Goal: Task Accomplishment & Management: Manage account settings

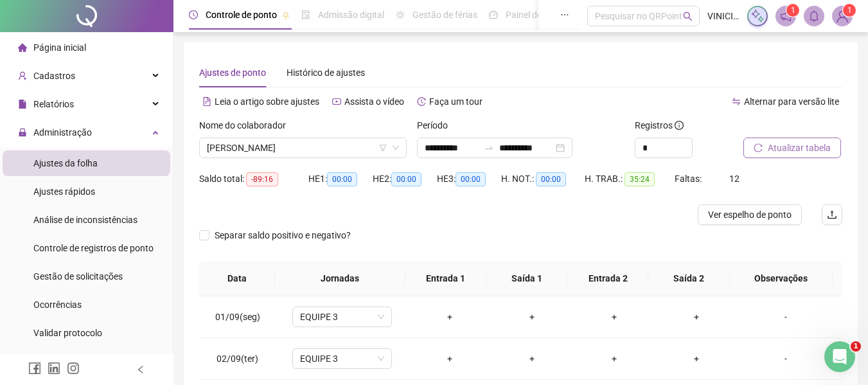
click at [826, 156] on button "Atualizar tabela" at bounding box center [793, 148] width 98 height 21
click at [354, 143] on span "[PERSON_NAME]" at bounding box center [303, 147] width 192 height 19
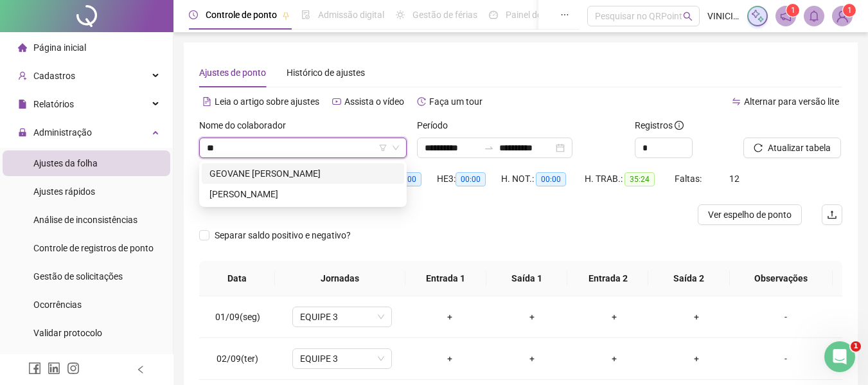
type input "***"
click at [330, 175] on div "GEOVANE [PERSON_NAME]" at bounding box center [303, 173] width 187 height 14
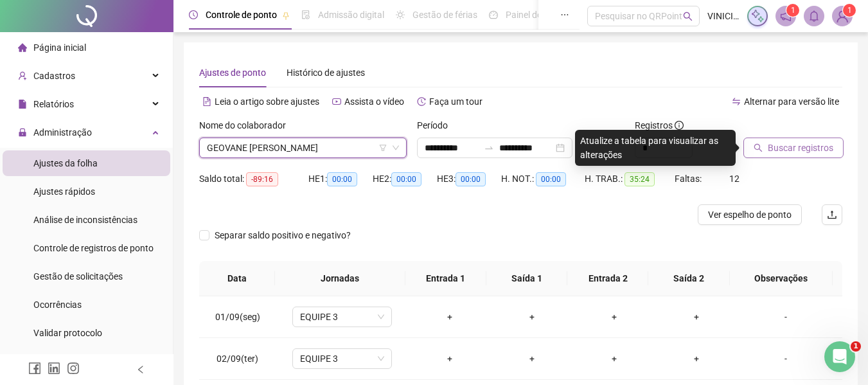
click at [767, 157] on button "Buscar registros" at bounding box center [794, 148] width 100 height 21
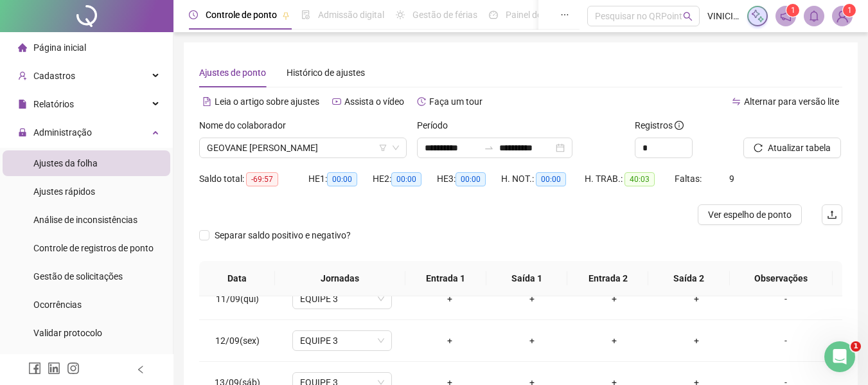
click at [346, 158] on div "Nome do colaborador GEOVANE [PERSON_NAME]" at bounding box center [303, 143] width 218 height 50
click at [343, 147] on span "GEOVANE [PERSON_NAME]" at bounding box center [303, 147] width 192 height 19
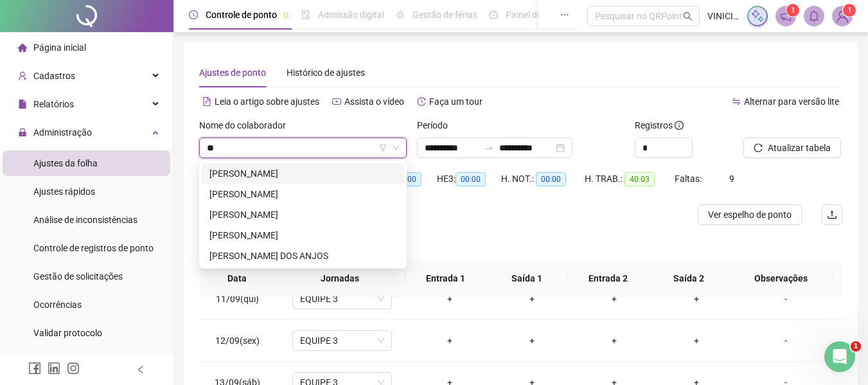
type input "***"
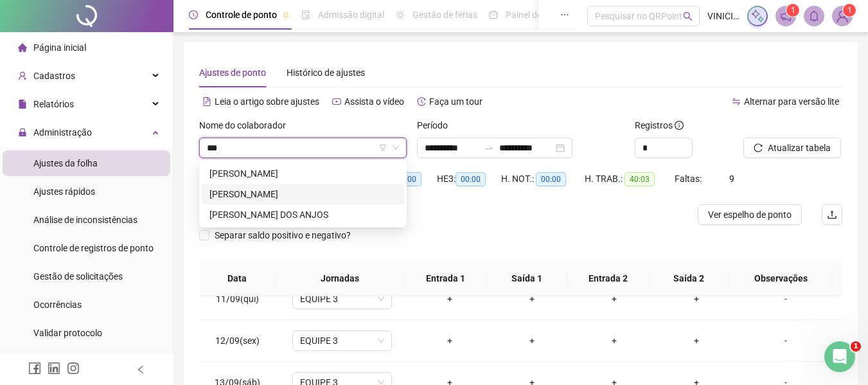
click at [350, 193] on div "[PERSON_NAME]" at bounding box center [303, 194] width 187 height 14
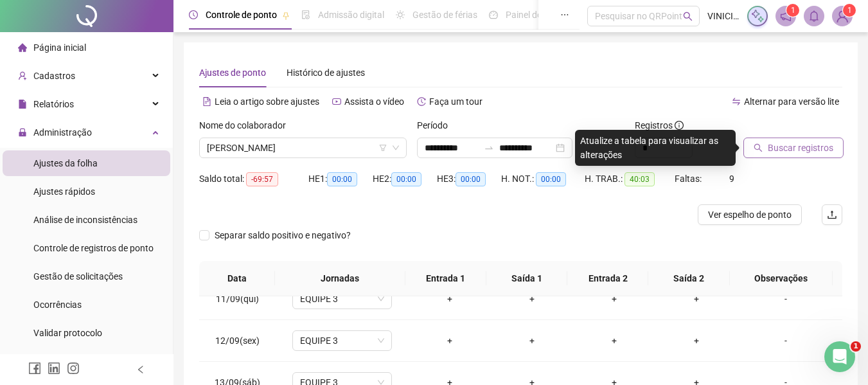
click at [757, 152] on button "Buscar registros" at bounding box center [794, 148] width 100 height 21
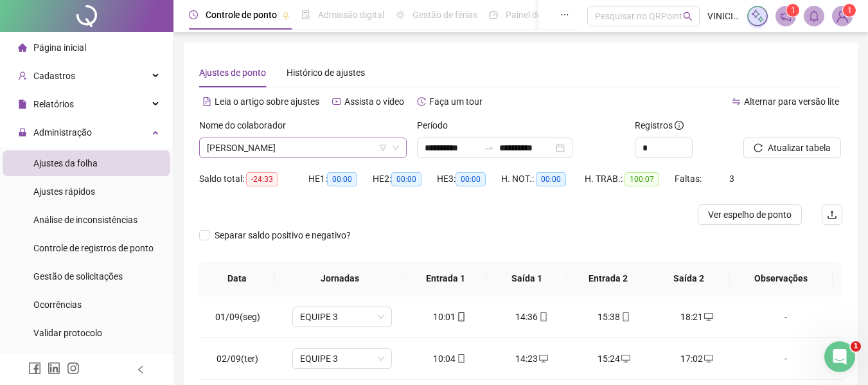
click at [294, 141] on span "[PERSON_NAME]" at bounding box center [303, 147] width 192 height 19
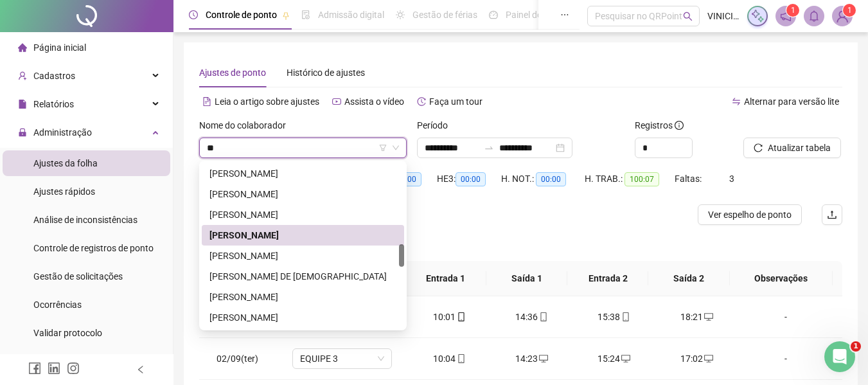
scroll to position [206, 0]
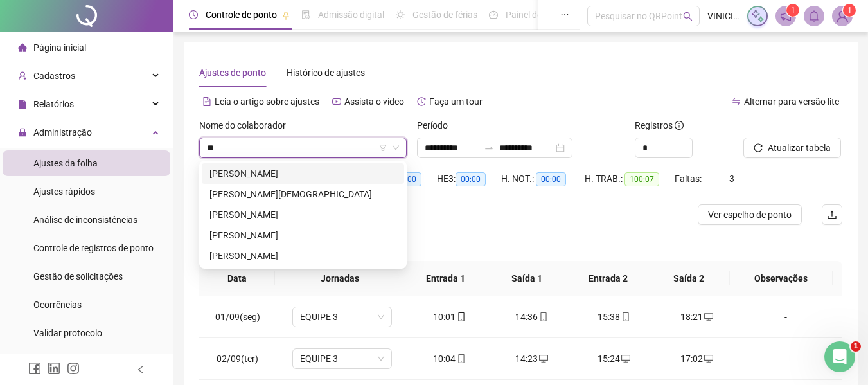
type input "***"
click at [287, 211] on div "[PERSON_NAME]" at bounding box center [303, 215] width 187 height 14
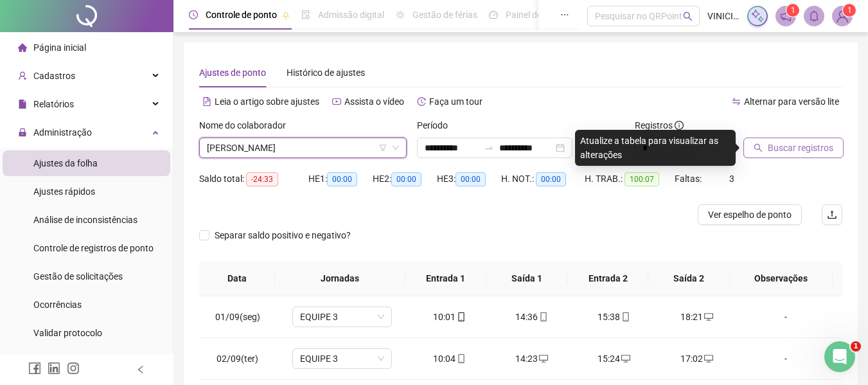
click at [767, 139] on button "Buscar registros" at bounding box center [794, 148] width 100 height 21
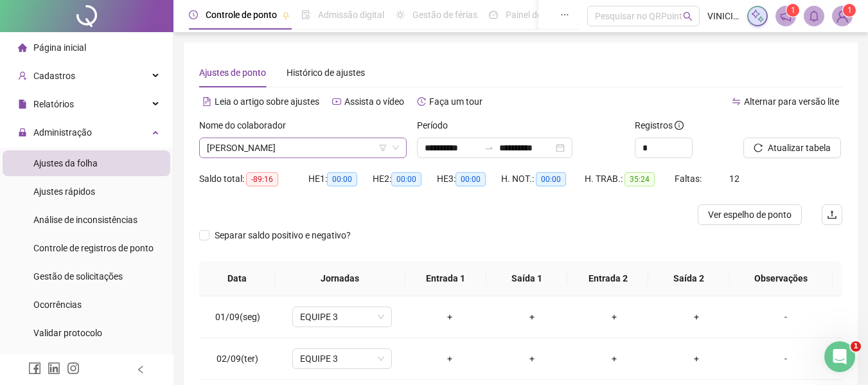
click at [335, 142] on span "[PERSON_NAME]" at bounding box center [303, 147] width 192 height 19
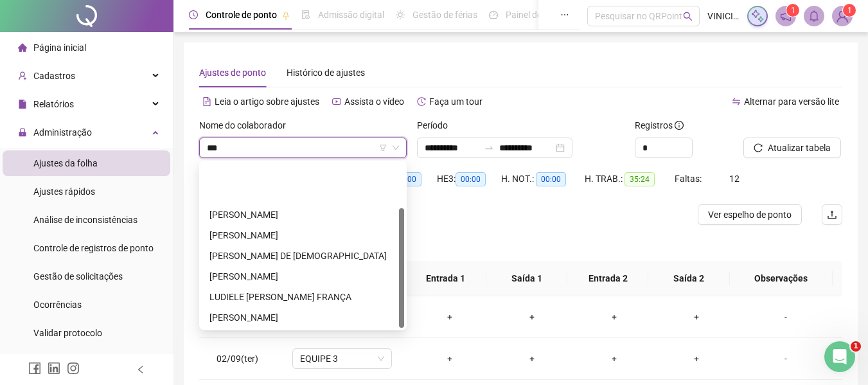
type input "****"
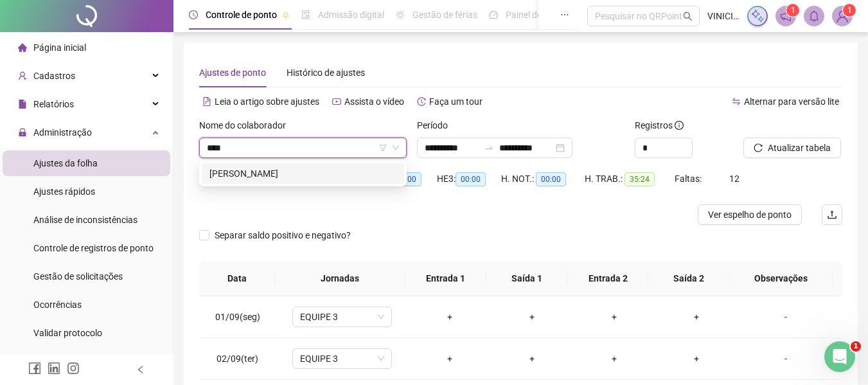
click at [333, 170] on div "[PERSON_NAME]" at bounding box center [303, 173] width 187 height 14
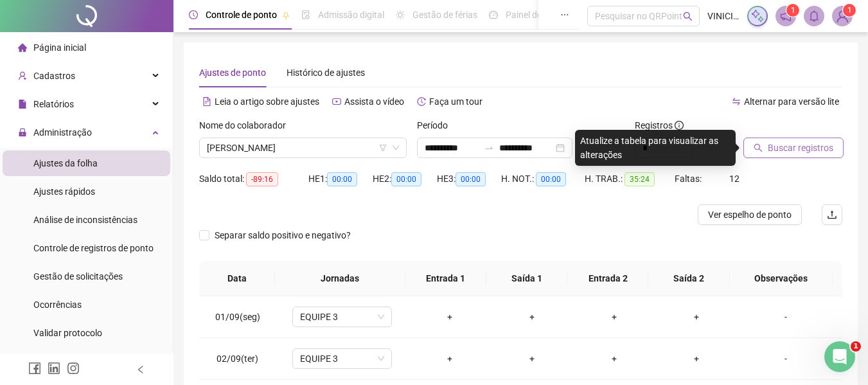
click at [807, 153] on span "Buscar registros" at bounding box center [801, 148] width 66 height 14
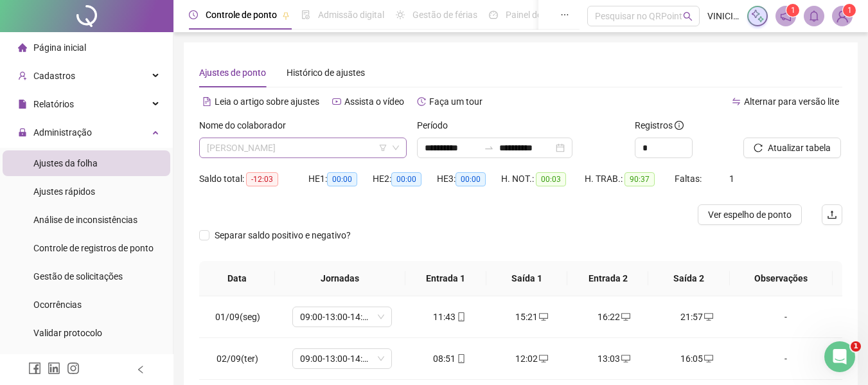
click at [344, 148] on span "[PERSON_NAME]" at bounding box center [303, 147] width 192 height 19
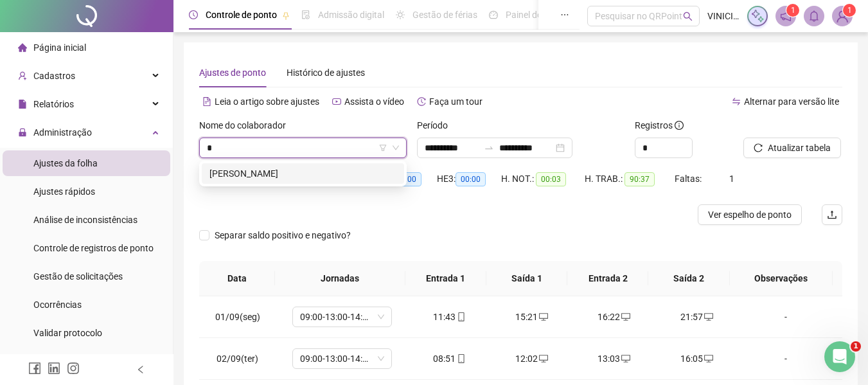
type input "**"
click at [332, 165] on div "[PERSON_NAME]" at bounding box center [303, 173] width 202 height 21
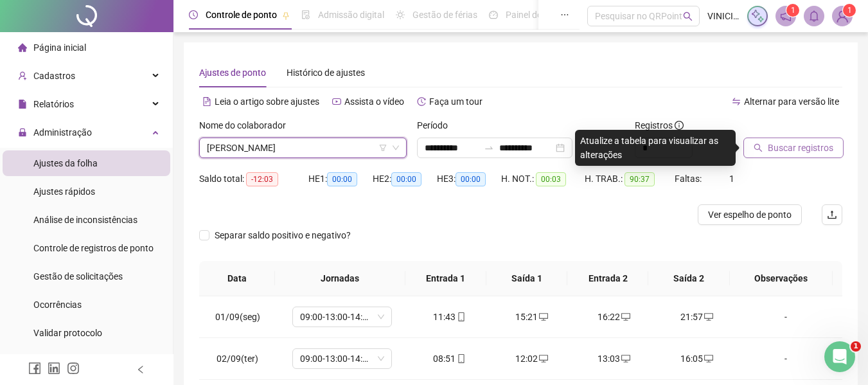
click at [816, 139] on button "Buscar registros" at bounding box center [794, 148] width 100 height 21
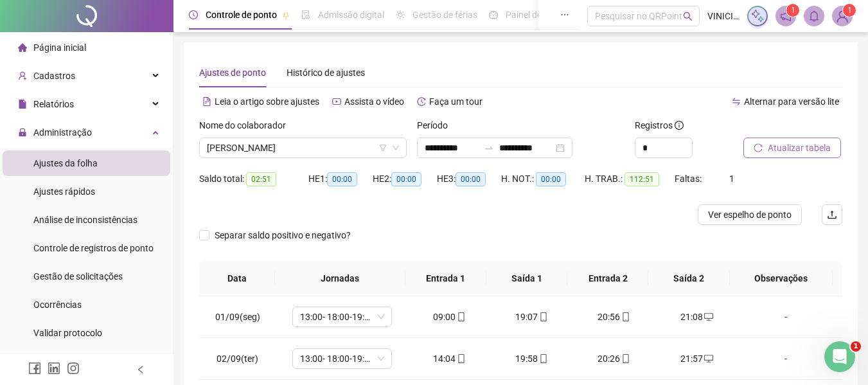
click at [799, 148] on span "Atualizar tabela" at bounding box center [799, 148] width 63 height 14
click at [323, 149] on span "[PERSON_NAME]" at bounding box center [303, 147] width 192 height 19
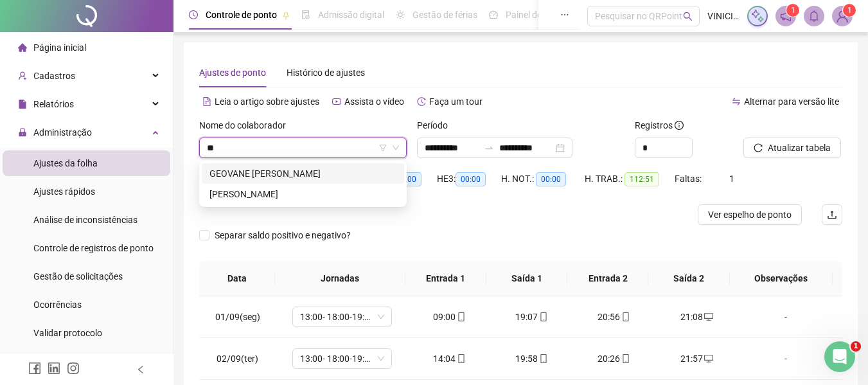
type input "***"
click at [328, 166] on div "GEOVANE [PERSON_NAME]" at bounding box center [303, 173] width 202 height 21
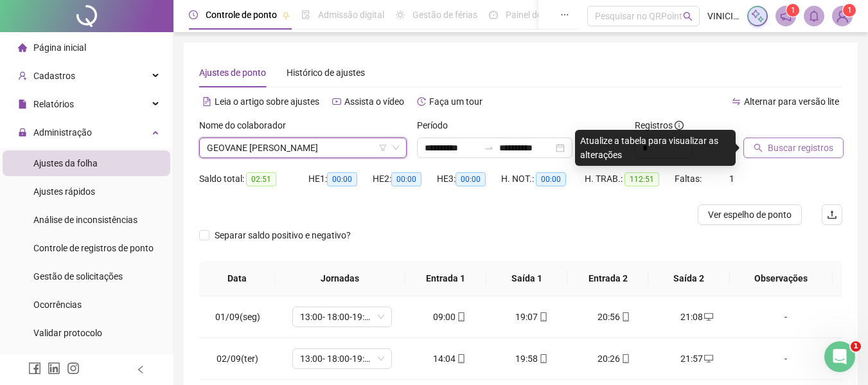
click at [810, 152] on span "Buscar registros" at bounding box center [801, 148] width 66 height 14
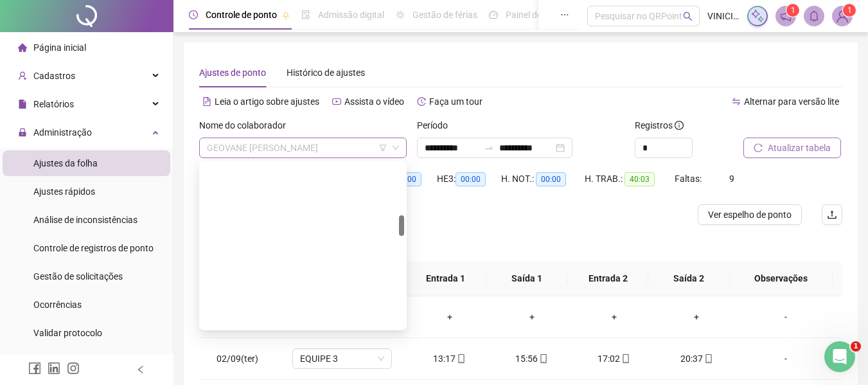
click at [359, 150] on span "GEOVANE [PERSON_NAME]" at bounding box center [303, 147] width 192 height 19
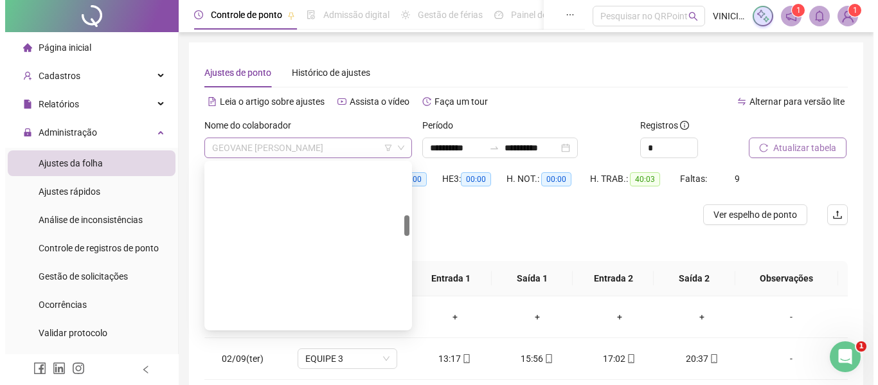
scroll to position [411, 0]
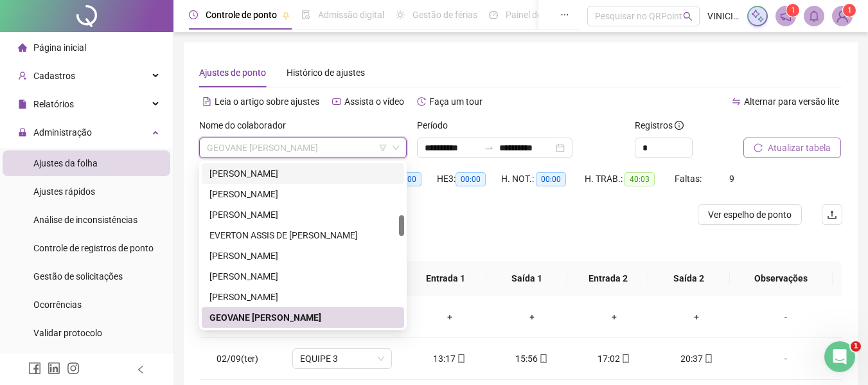
click at [343, 179] on div "[PERSON_NAME]" at bounding box center [303, 173] width 187 height 14
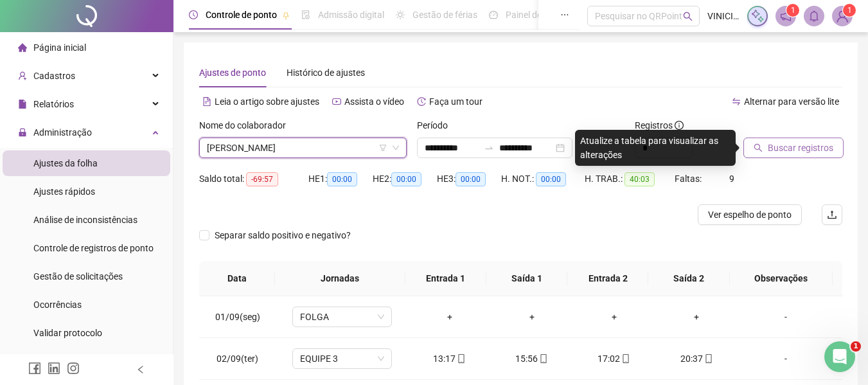
click at [782, 145] on span "Buscar registros" at bounding box center [801, 148] width 66 height 14
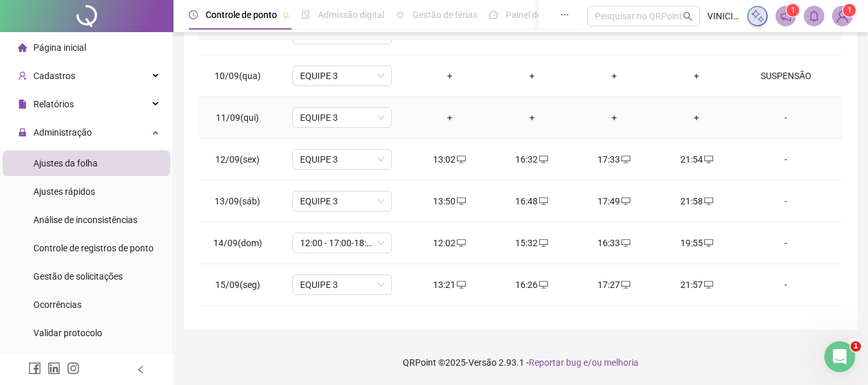
scroll to position [436, 0]
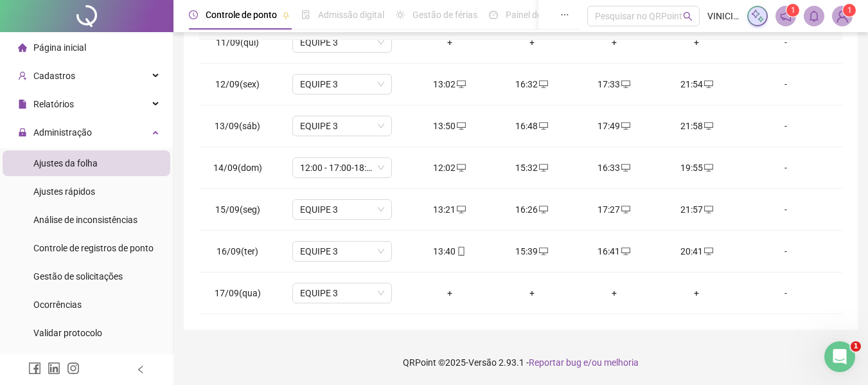
drag, startPoint x: 57, startPoint y: 41, endPoint x: 0, endPoint y: 265, distance: 230.7
drag, startPoint x: 0, startPoint y: 265, endPoint x: 855, endPoint y: 135, distance: 864.5
click at [855, 135] on div "**********" at bounding box center [521, 58] width 674 height 544
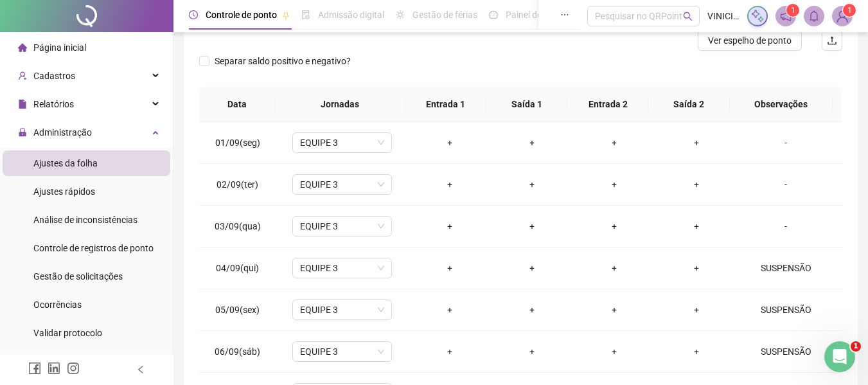
scroll to position [0, 0]
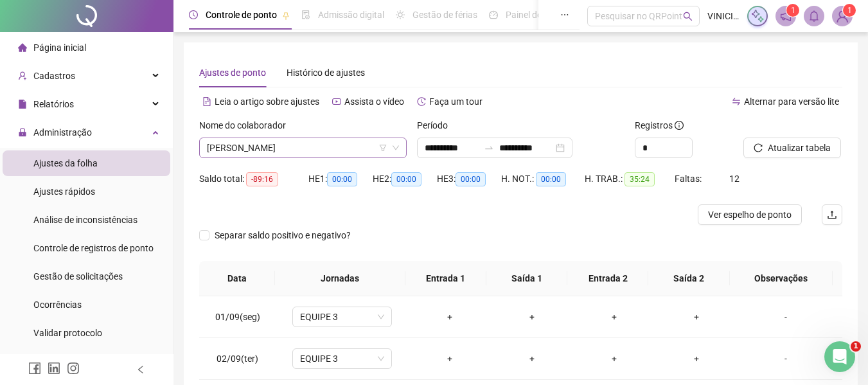
click at [341, 148] on span "[PERSON_NAME]" at bounding box center [303, 147] width 192 height 19
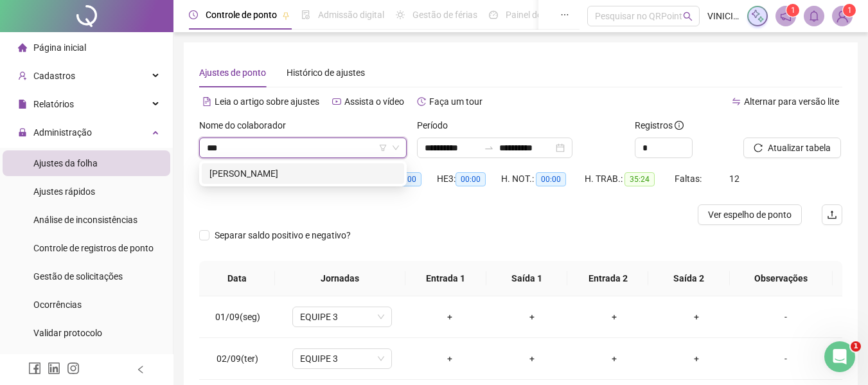
type input "****"
click at [345, 174] on div "[PERSON_NAME]" at bounding box center [303, 173] width 187 height 14
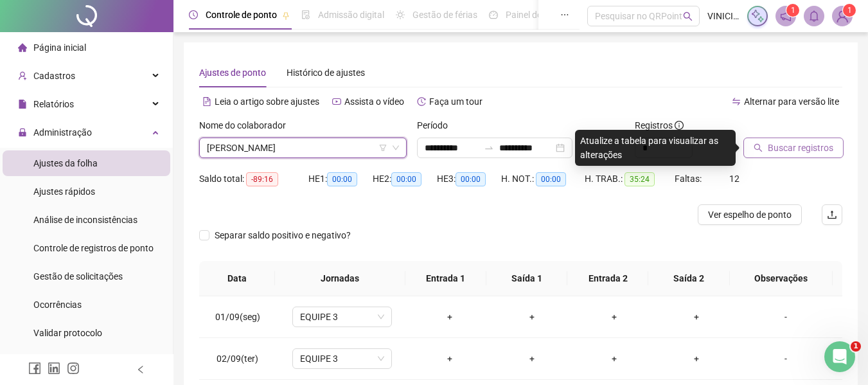
click at [766, 146] on button "Buscar registros" at bounding box center [794, 148] width 100 height 21
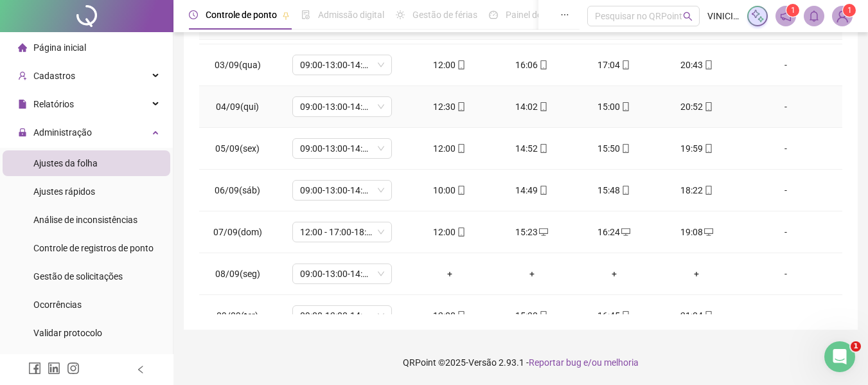
scroll to position [436, 0]
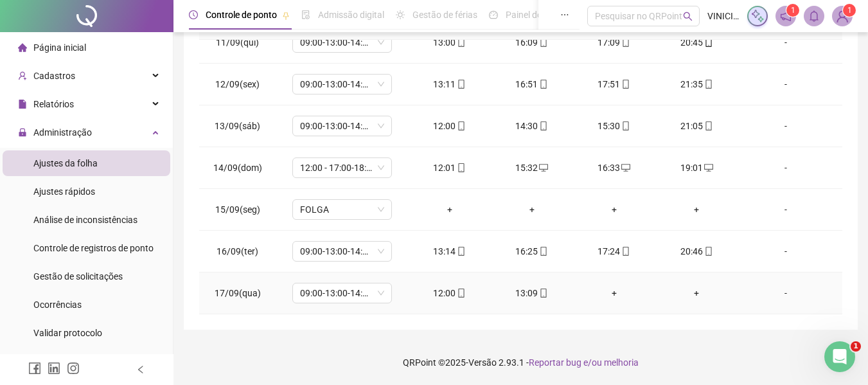
click at [545, 290] on div "13:09" at bounding box center [532, 293] width 62 height 14
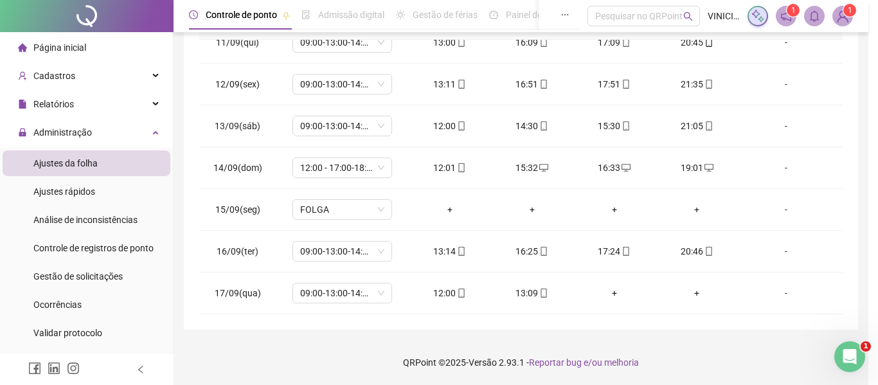
type input "**********"
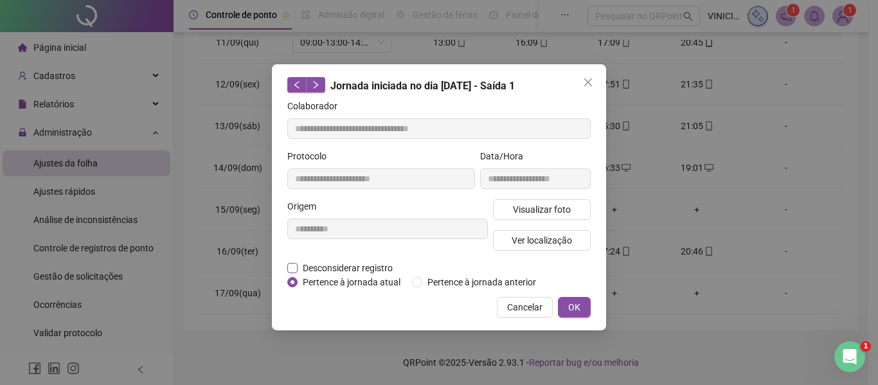
click at [299, 268] on span "Desconsiderar registro" at bounding box center [348, 268] width 100 height 14
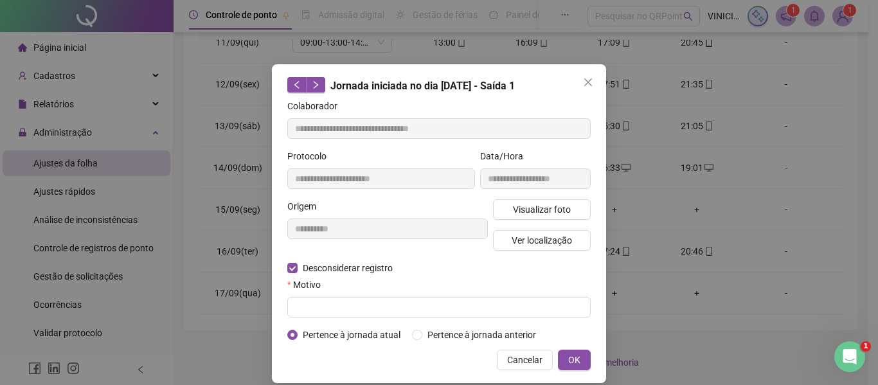
click at [305, 290] on label "Motivo" at bounding box center [308, 285] width 42 height 14
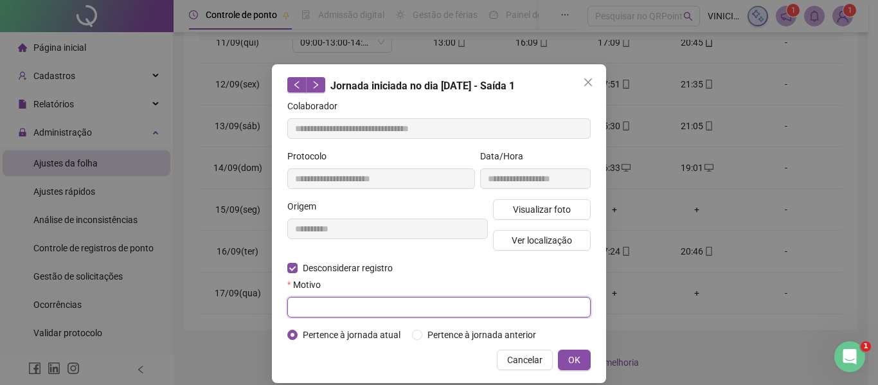
click at [306, 302] on input "text" at bounding box center [438, 307] width 303 height 21
type input "*"
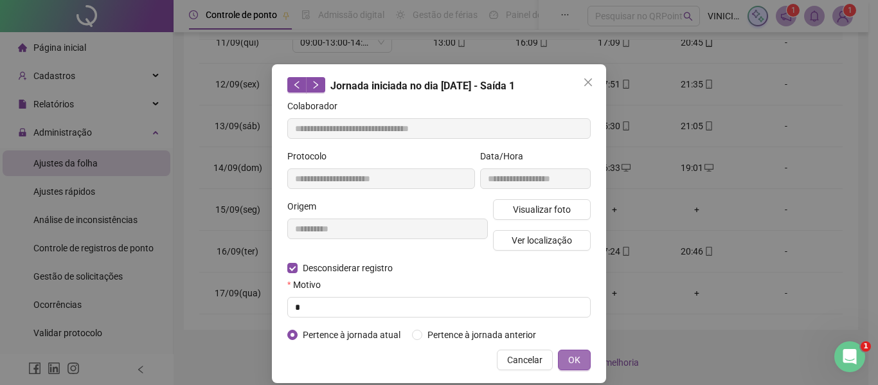
click at [562, 353] on button "OK" at bounding box center [574, 360] width 33 height 21
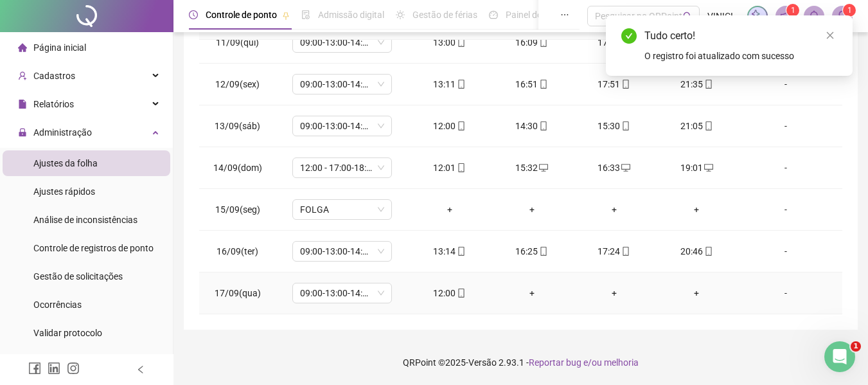
click at [458, 292] on icon "mobile" at bounding box center [461, 293] width 9 height 9
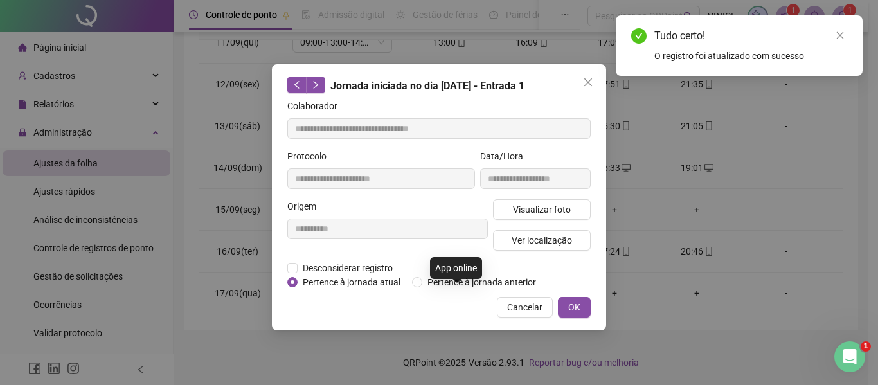
type input "**********"
click at [370, 271] on span "Desconsiderar registro" at bounding box center [348, 268] width 100 height 14
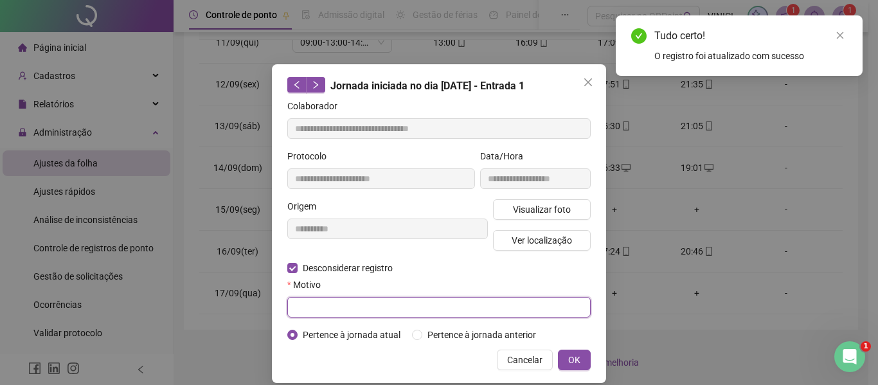
click at [364, 301] on input "text" at bounding box center [438, 307] width 303 height 21
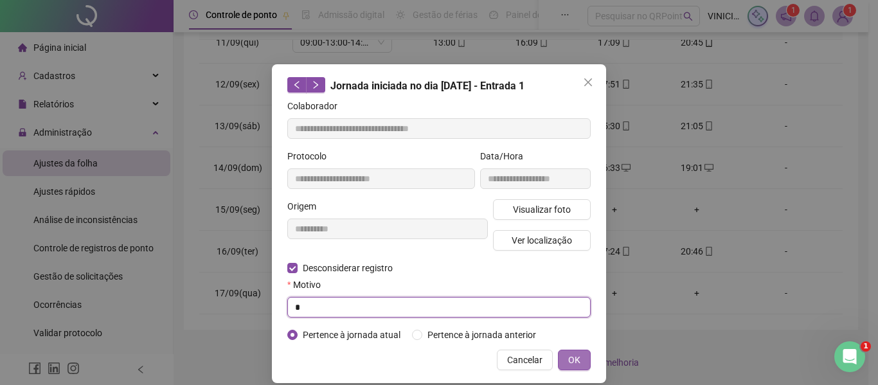
type input "*"
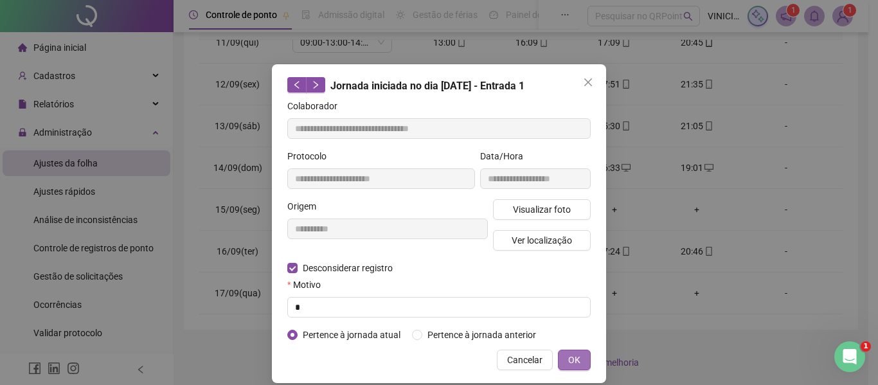
click at [569, 359] on span "OK" at bounding box center [574, 360] width 12 height 14
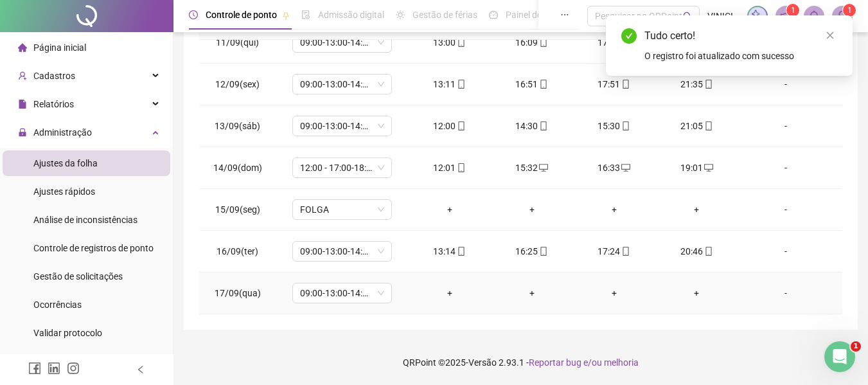
click at [778, 292] on div "-" at bounding box center [786, 293] width 76 height 14
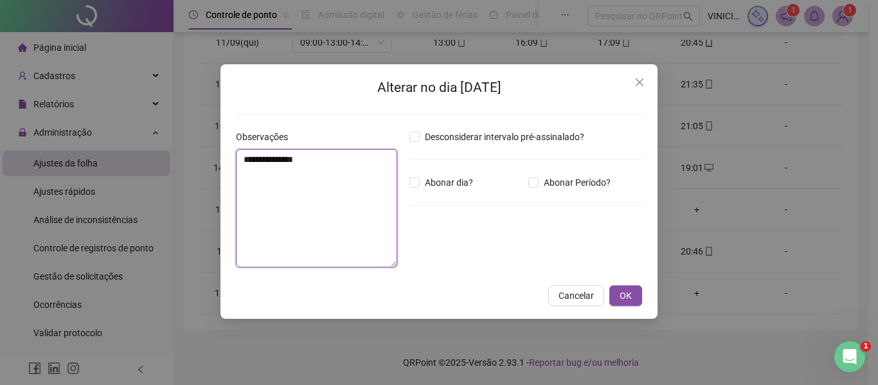
click at [376, 228] on textarea "**********" at bounding box center [316, 208] width 161 height 118
type textarea "**********"
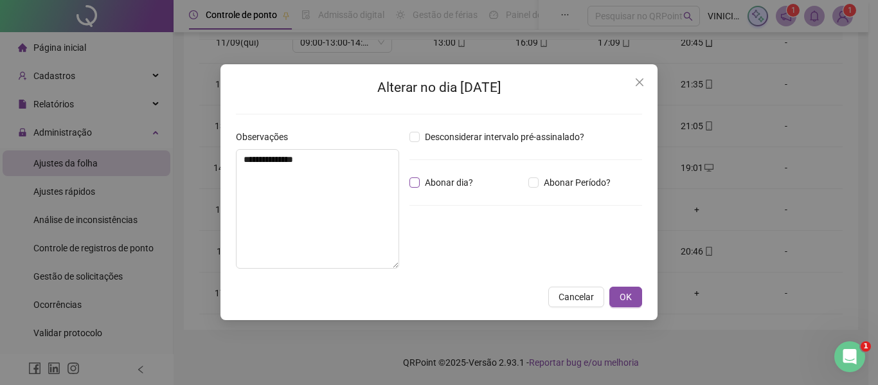
click at [422, 185] on span "Abonar dia?" at bounding box center [449, 182] width 58 height 14
click at [627, 290] on span "OK" at bounding box center [626, 297] width 12 height 14
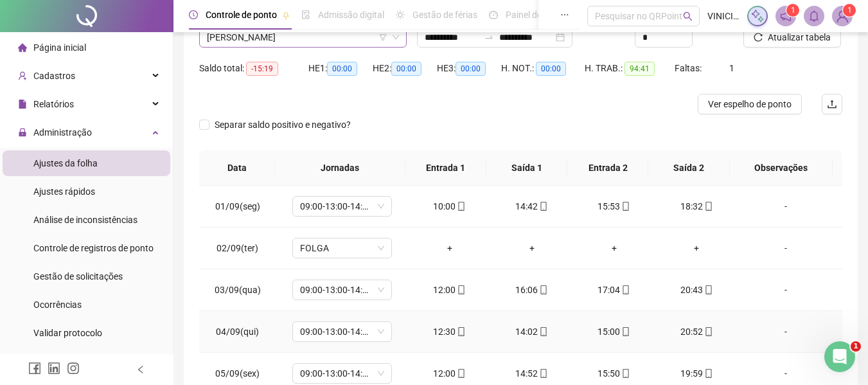
scroll to position [0, 0]
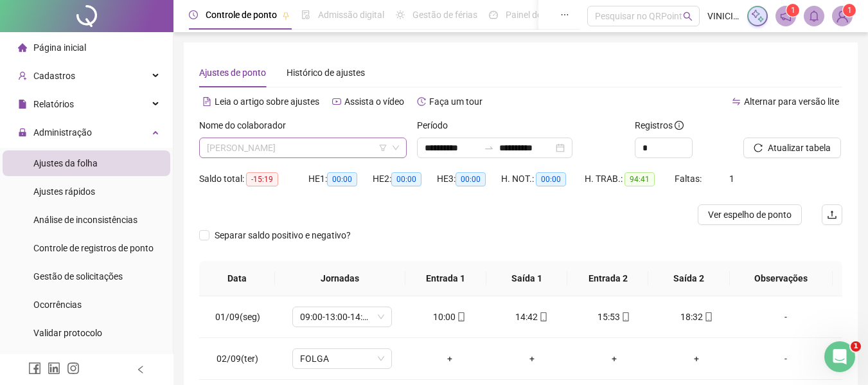
click at [345, 154] on span "[PERSON_NAME]" at bounding box center [303, 147] width 192 height 19
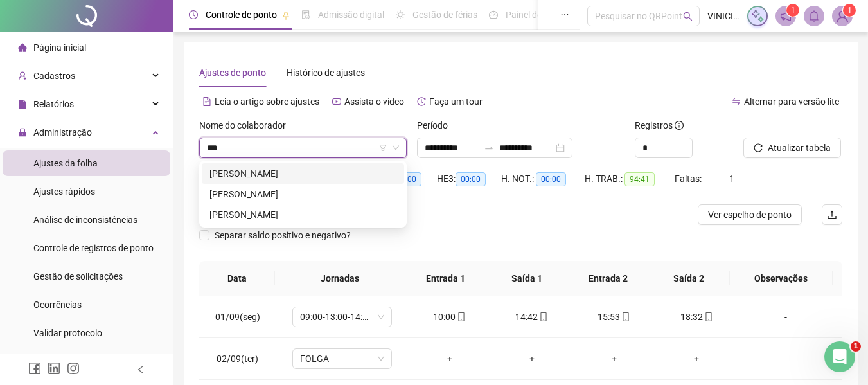
type input "****"
drag, startPoint x: 337, startPoint y: 174, endPoint x: 424, endPoint y: 175, distance: 86.1
click at [338, 174] on div "[PERSON_NAME]" at bounding box center [303, 173] width 187 height 14
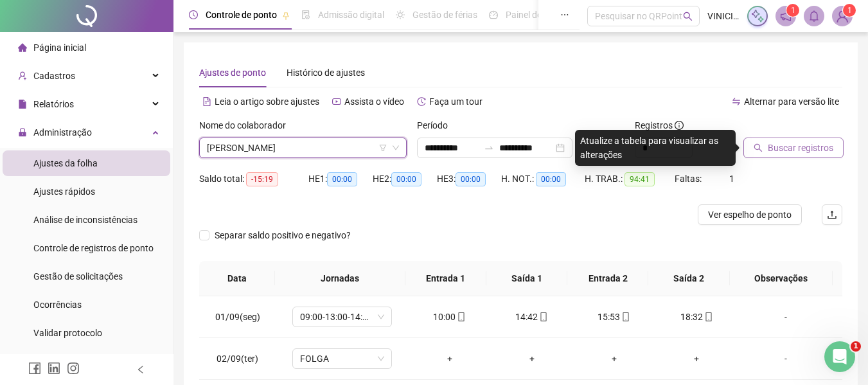
click at [772, 143] on span "Buscar registros" at bounding box center [801, 148] width 66 height 14
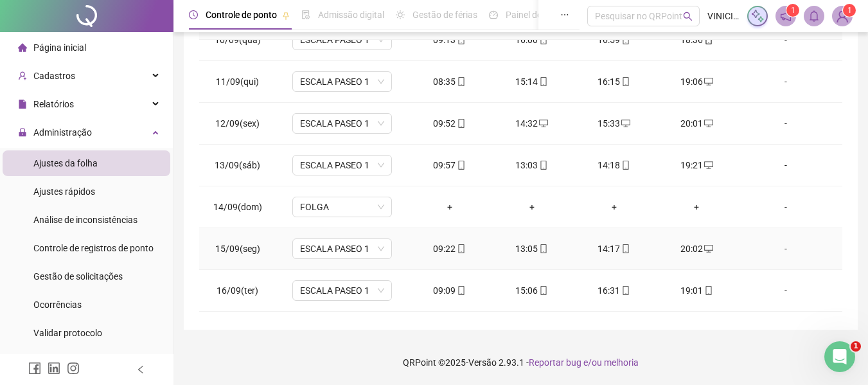
scroll to position [436, 0]
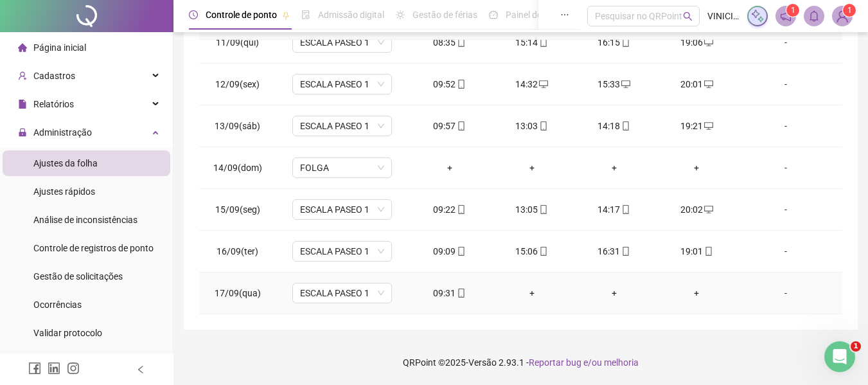
click at [526, 294] on div "+" at bounding box center [532, 293] width 62 height 14
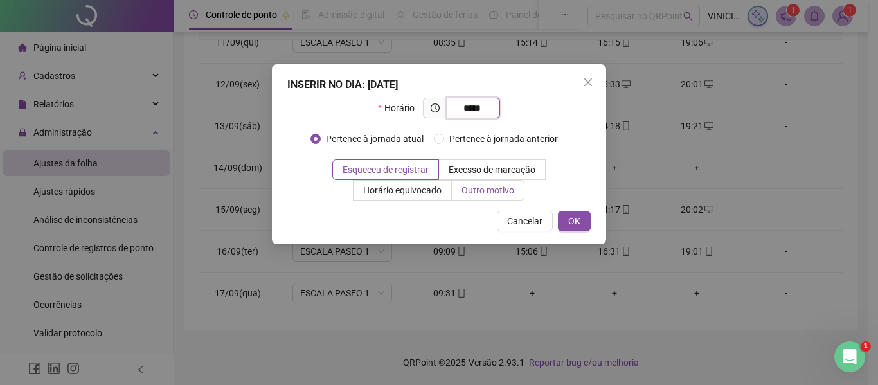
type input "*****"
click at [513, 192] on span "Outro motivo" at bounding box center [487, 190] width 53 height 10
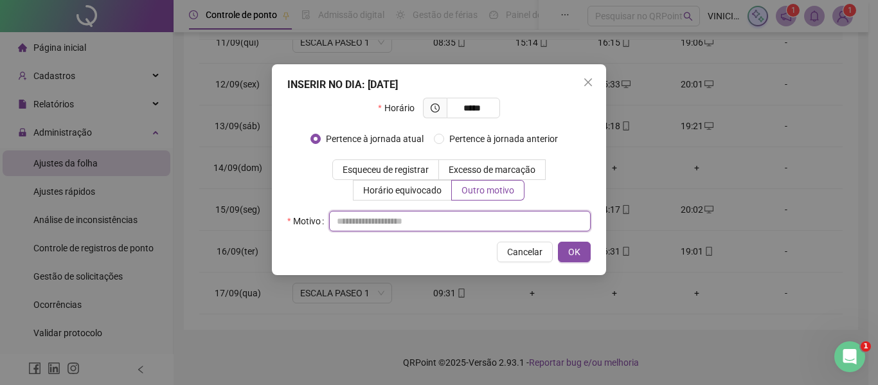
click at [504, 220] on input "text" at bounding box center [460, 221] width 262 height 21
type input "*"
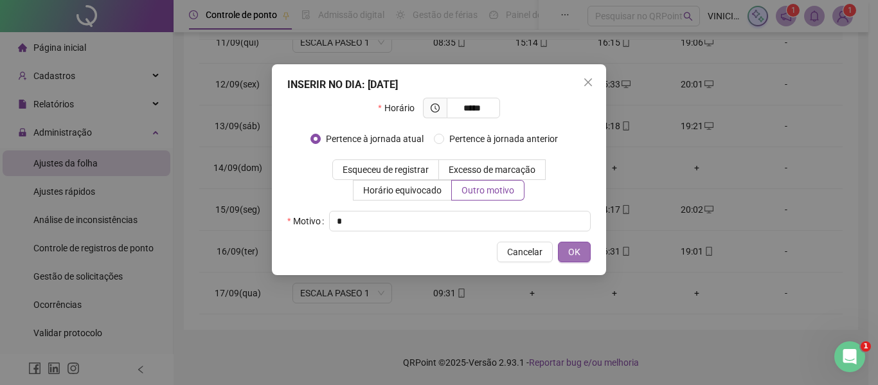
drag, startPoint x: 567, startPoint y: 251, endPoint x: 585, endPoint y: 259, distance: 19.3
click at [569, 251] on button "OK" at bounding box center [574, 252] width 33 height 21
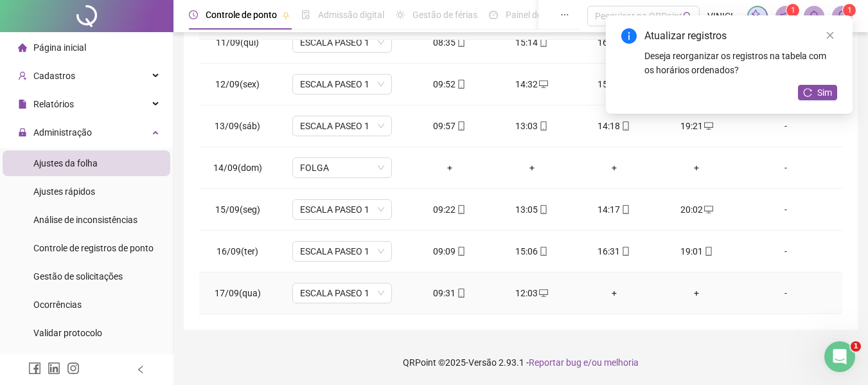
click at [611, 290] on div "+" at bounding box center [615, 293] width 62 height 14
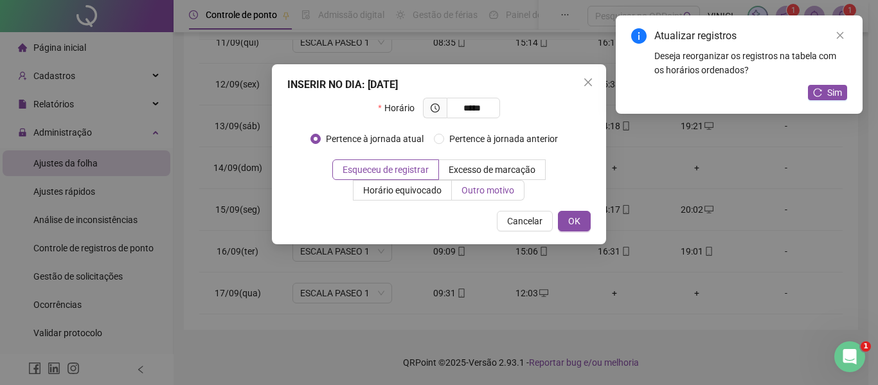
type input "*****"
click at [503, 192] on span "Outro motivo" at bounding box center [487, 190] width 53 height 10
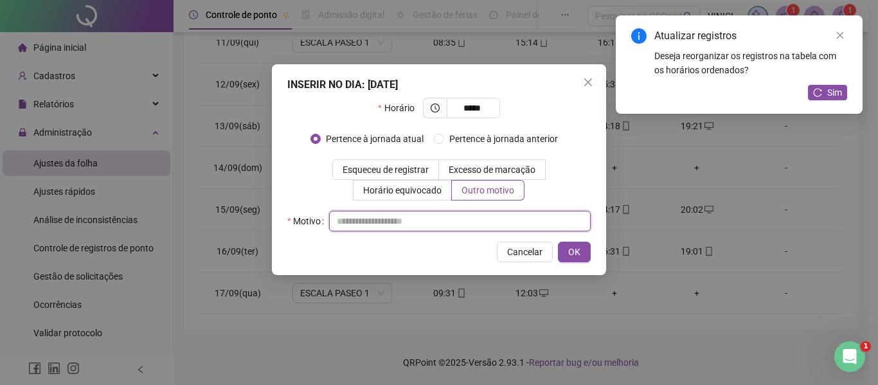
click at [476, 219] on input "text" at bounding box center [460, 221] width 262 height 21
type input "*"
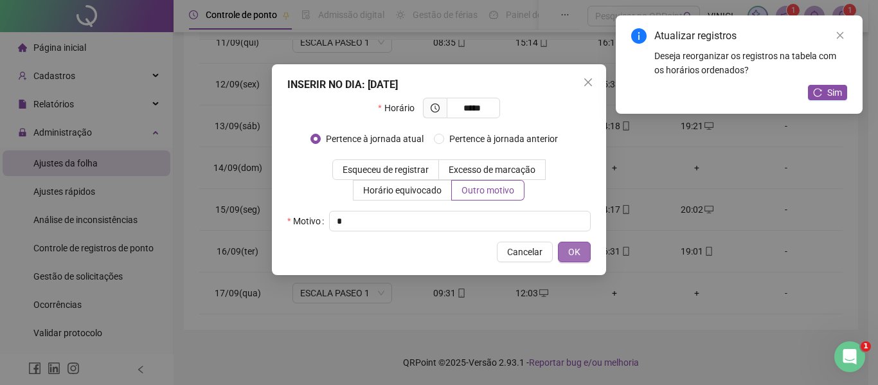
click at [568, 249] on span "OK" at bounding box center [574, 252] width 12 height 14
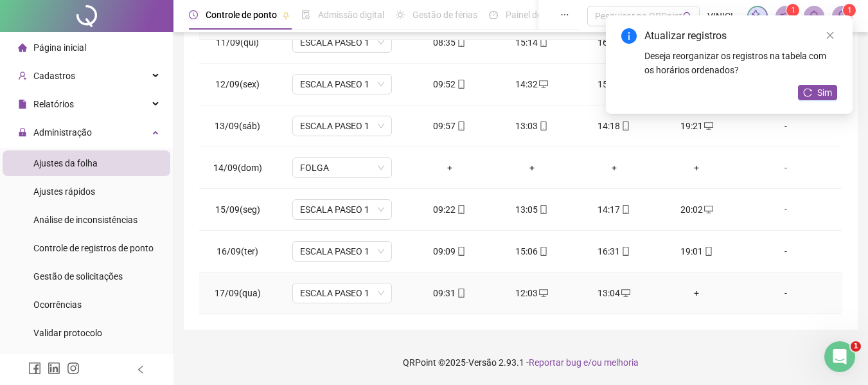
drag, startPoint x: 674, startPoint y: 285, endPoint x: 686, endPoint y: 291, distance: 14.1
click at [686, 291] on td "+" at bounding box center [697, 293] width 82 height 42
click at [687, 291] on div "+" at bounding box center [697, 293] width 62 height 14
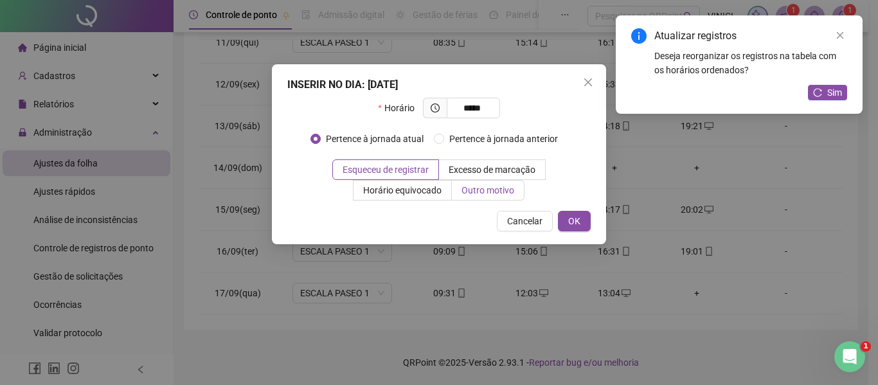
type input "*****"
click at [503, 192] on span "Outro motivo" at bounding box center [487, 190] width 53 height 10
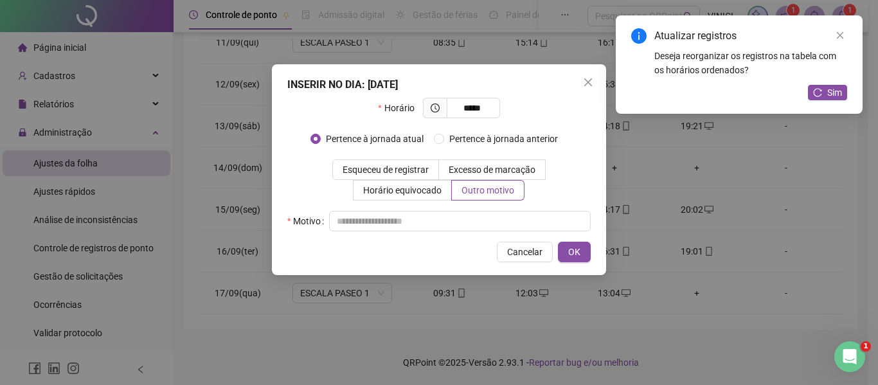
click at [496, 231] on div "INSERIR NO DIA : [DATE] Horário ***** Pertence à jornada atual Pertence à jorna…" at bounding box center [439, 169] width 334 height 211
click at [499, 225] on input "text" at bounding box center [460, 221] width 262 height 21
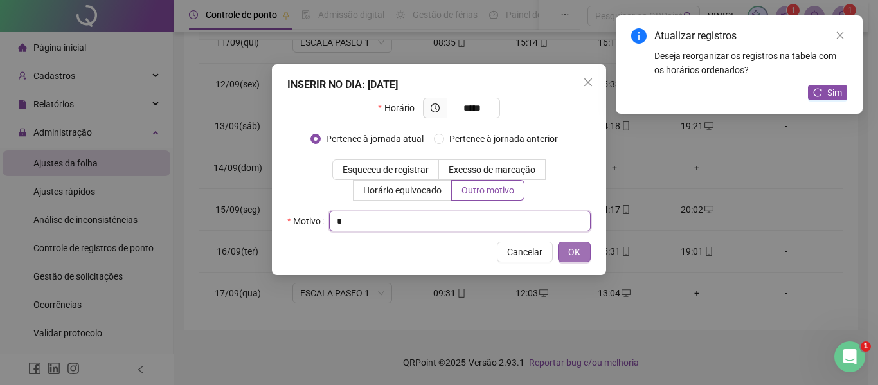
type input "*"
click at [574, 253] on span "OK" at bounding box center [574, 252] width 12 height 14
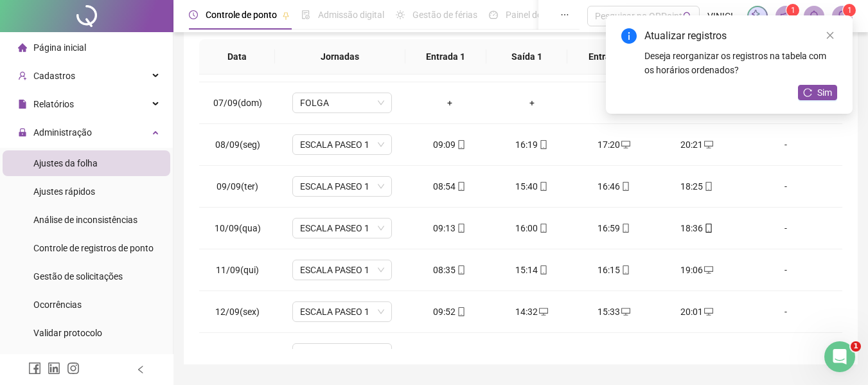
scroll to position [192, 0]
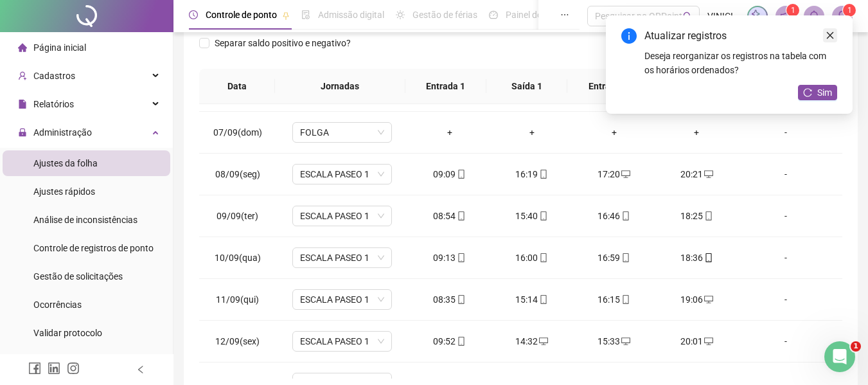
click at [831, 35] on icon "close" at bounding box center [830, 35] width 9 height 9
